Goal: Transaction & Acquisition: Purchase product/service

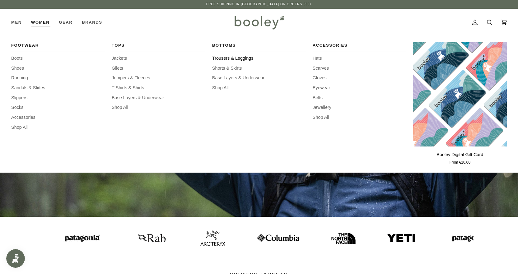
click at [229, 56] on span "Trousers & Leggings" at bounding box center [259, 58] width 94 height 7
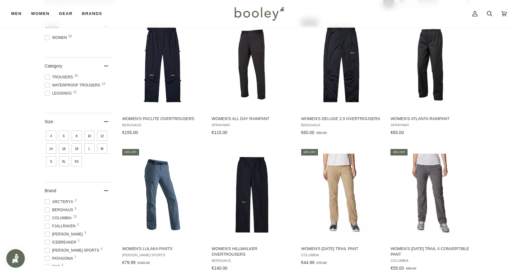
scroll to position [124, 0]
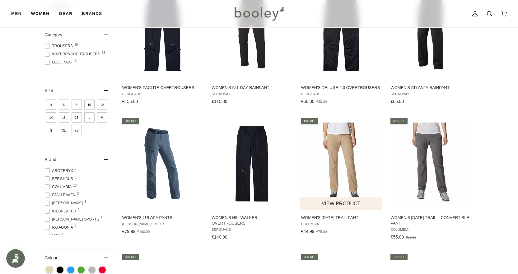
click at [334, 160] on img "Women's Saturday Trail Pant" at bounding box center [341, 164] width 82 height 82
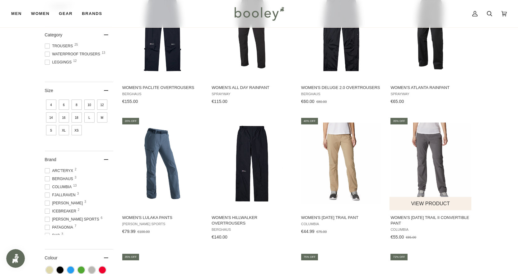
click at [432, 165] on img "Women's Saturday Trail II Convertible Pant" at bounding box center [430, 164] width 82 height 82
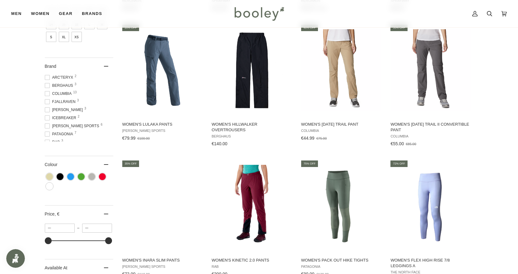
scroll to position [280, 0]
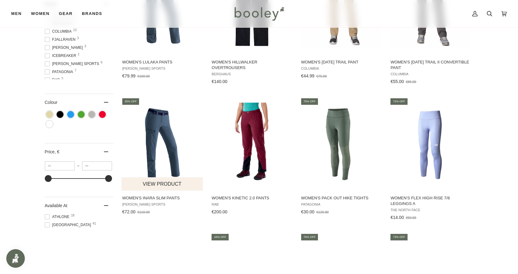
click at [150, 121] on img "Women's Inara Slim Pants" at bounding box center [162, 144] width 82 height 82
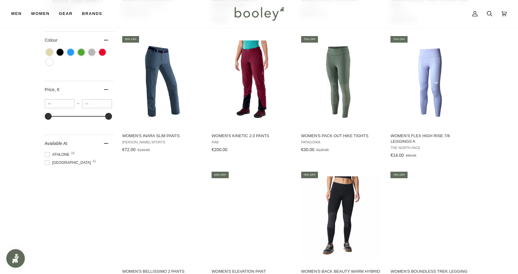
scroll to position [373, 0]
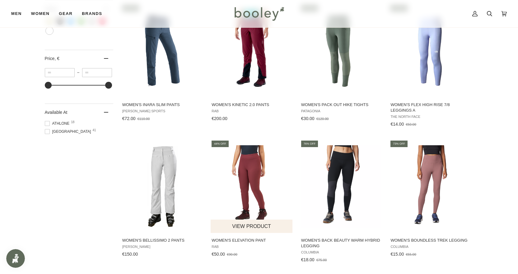
click at [249, 183] on img "Women's Elevation Pant" at bounding box center [252, 186] width 82 height 82
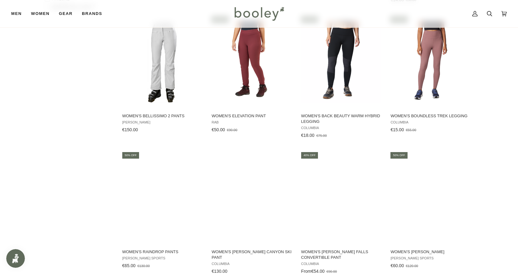
scroll to position [529, 0]
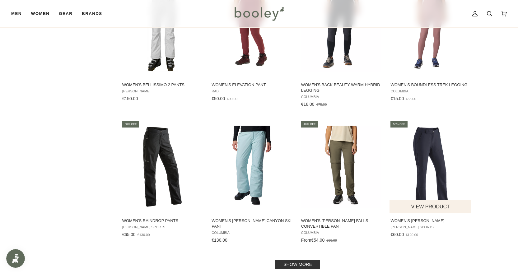
click at [436, 176] on img "Women's Helga Pants" at bounding box center [430, 167] width 82 height 82
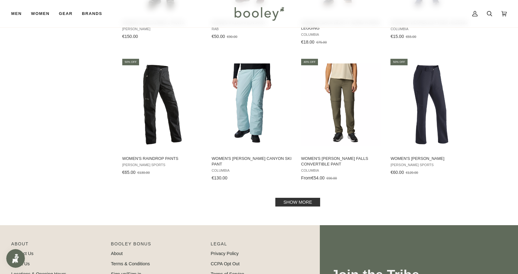
click at [285, 199] on link "Show more" at bounding box center [297, 202] width 45 height 9
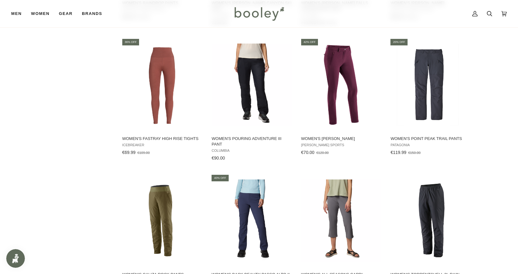
scroll to position [809, 0]
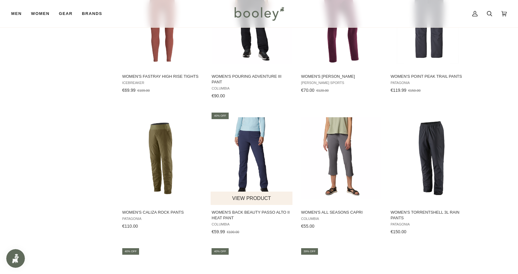
click at [242, 165] on img "Women's Back Beauty Passo Alto II Heat Pant" at bounding box center [252, 158] width 82 height 82
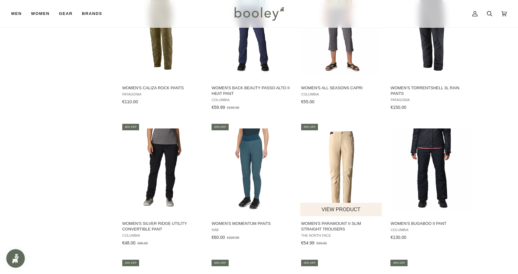
click at [339, 189] on img "Women's Paramount II Slim Straight Trousers" at bounding box center [341, 169] width 82 height 82
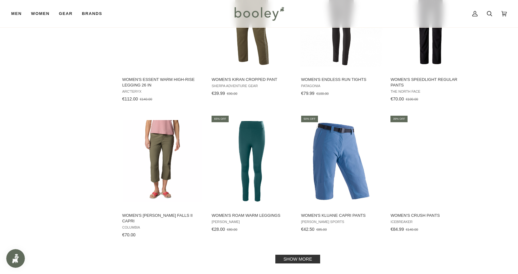
scroll to position [1306, 0]
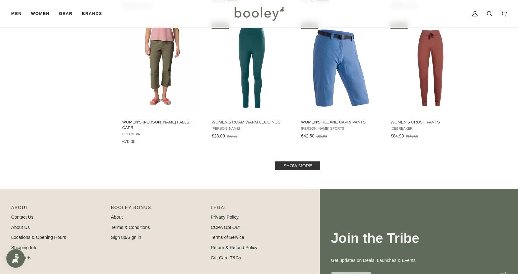
click at [299, 161] on link "Show more" at bounding box center [297, 165] width 45 height 9
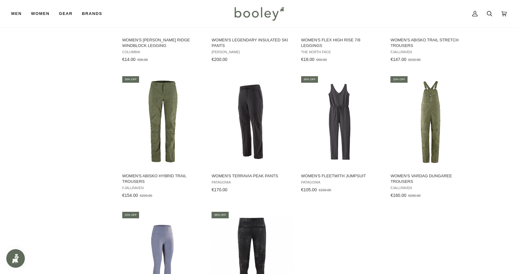
scroll to position [1586, 0]
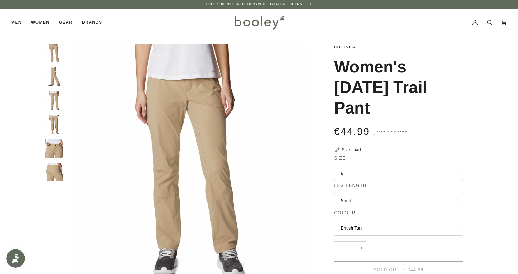
click at [355, 172] on button "8" at bounding box center [398, 173] width 129 height 15
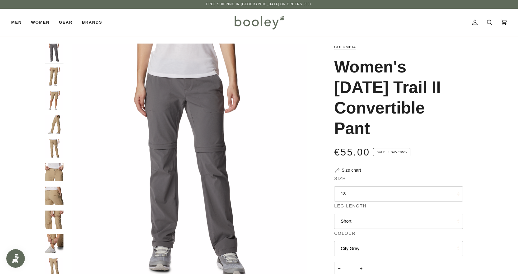
click at [374, 189] on button "18" at bounding box center [398, 193] width 129 height 15
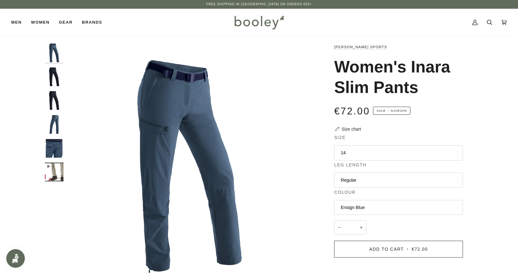
click at [381, 157] on button "14" at bounding box center [398, 152] width 129 height 15
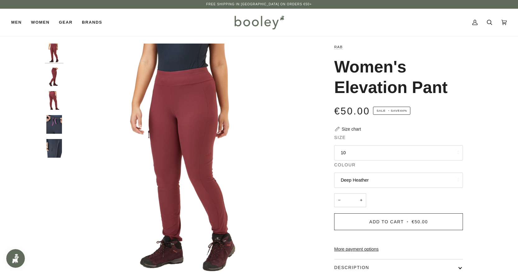
click at [368, 149] on button "10" at bounding box center [398, 152] width 129 height 15
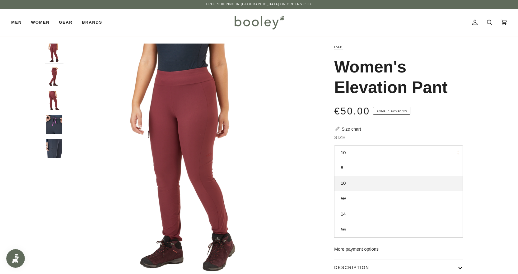
click at [368, 149] on button "10" at bounding box center [398, 152] width 129 height 15
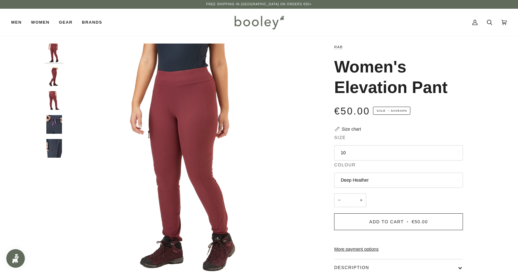
click at [59, 98] on img "Rab Women's Elevation Pant Deep Heather - Booley Galway" at bounding box center [54, 100] width 19 height 19
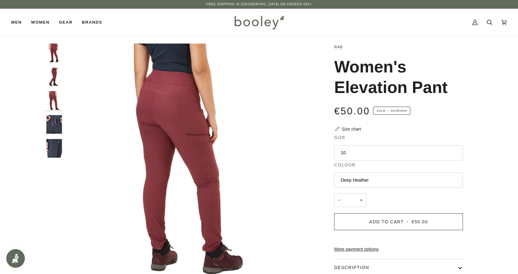
click at [55, 74] on img "Rab Women's Elevation Pant Deep Heather - Booley Galway" at bounding box center [54, 76] width 19 height 19
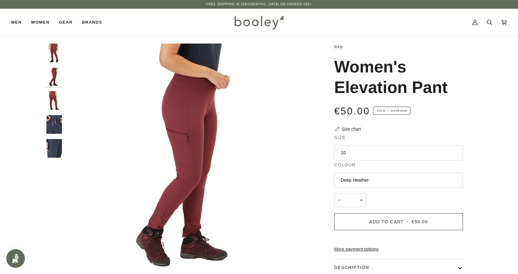
click at [53, 62] on img "Rab Women's Elevation Pant Deep Heather - Booley Galway" at bounding box center [54, 53] width 19 height 19
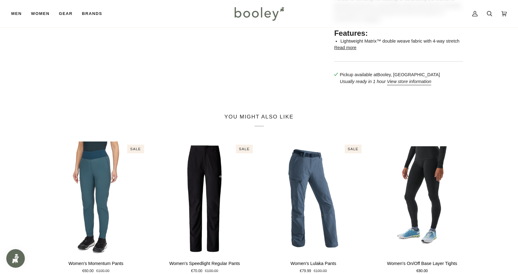
scroll to position [342, 0]
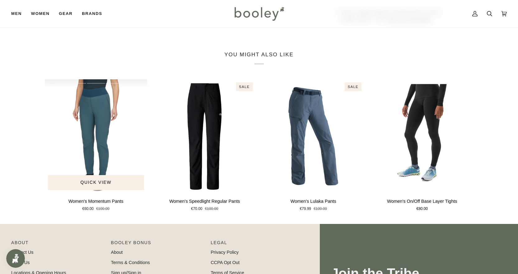
click at [98, 150] on img "Women's Momentum Pants" at bounding box center [96, 136] width 103 height 114
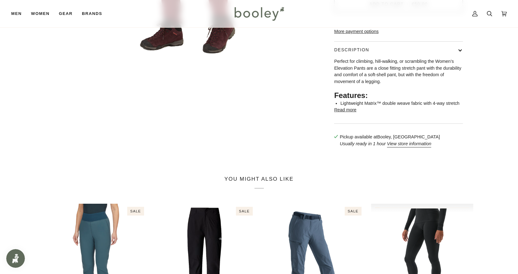
scroll to position [93, 0]
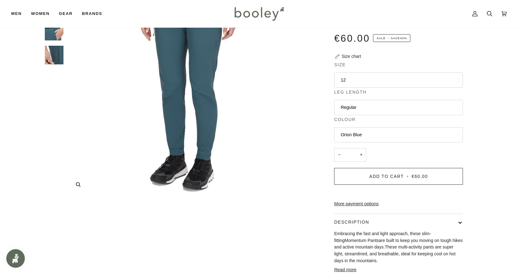
scroll to position [31, 0]
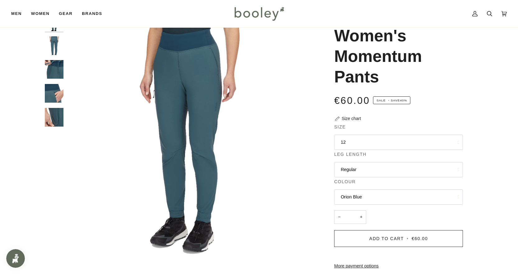
click at [373, 144] on button "12" at bounding box center [398, 142] width 129 height 15
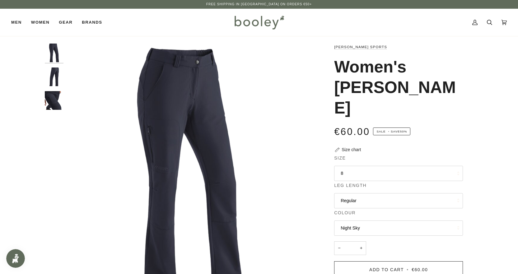
click at [381, 166] on button "8" at bounding box center [398, 173] width 129 height 15
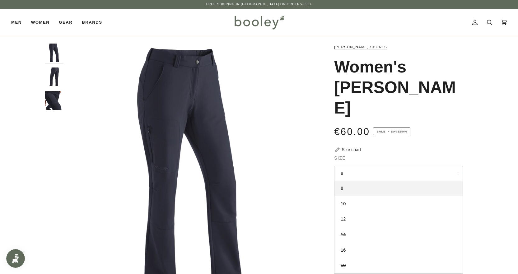
click at [381, 166] on button "8" at bounding box center [398, 173] width 129 height 15
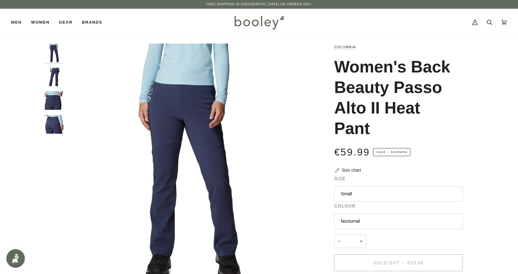
click at [421, 192] on button "Small" at bounding box center [398, 193] width 129 height 15
click at [60, 75] on img "Columbia Women's Back Beauty Passo Alto II Heat Pant Nocturnal - Booley Galway" at bounding box center [54, 76] width 19 height 19
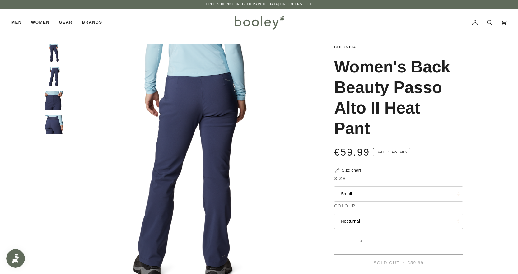
click at [56, 95] on img "Columbia Women's Back Beauty Passo Alto II Heat Pant Nocturnal - Booley Galway" at bounding box center [54, 100] width 19 height 19
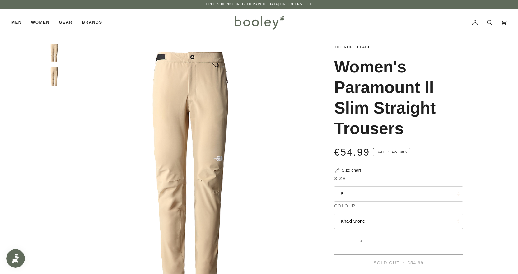
click at [411, 193] on button "8" at bounding box center [398, 193] width 129 height 15
